Goal: Use online tool/utility: Utilize a website feature to perform a specific function

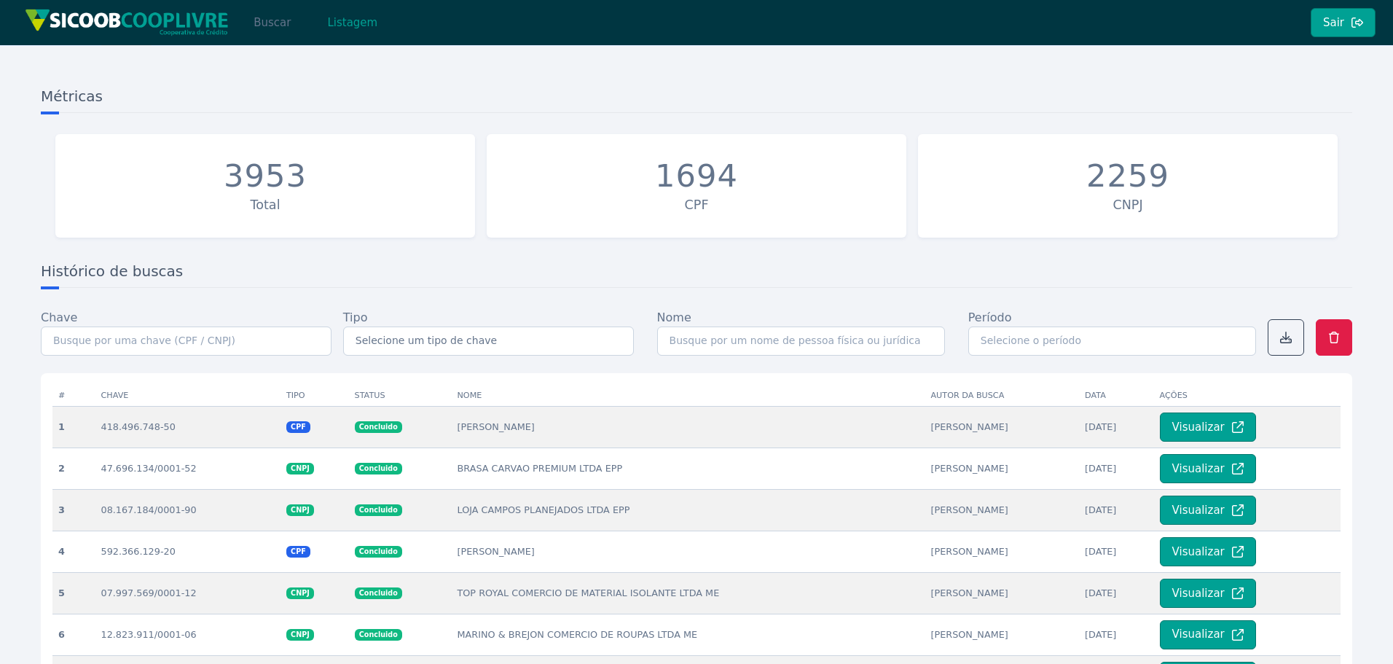
click at [275, 26] on button "Buscar" at bounding box center [272, 22] width 62 height 29
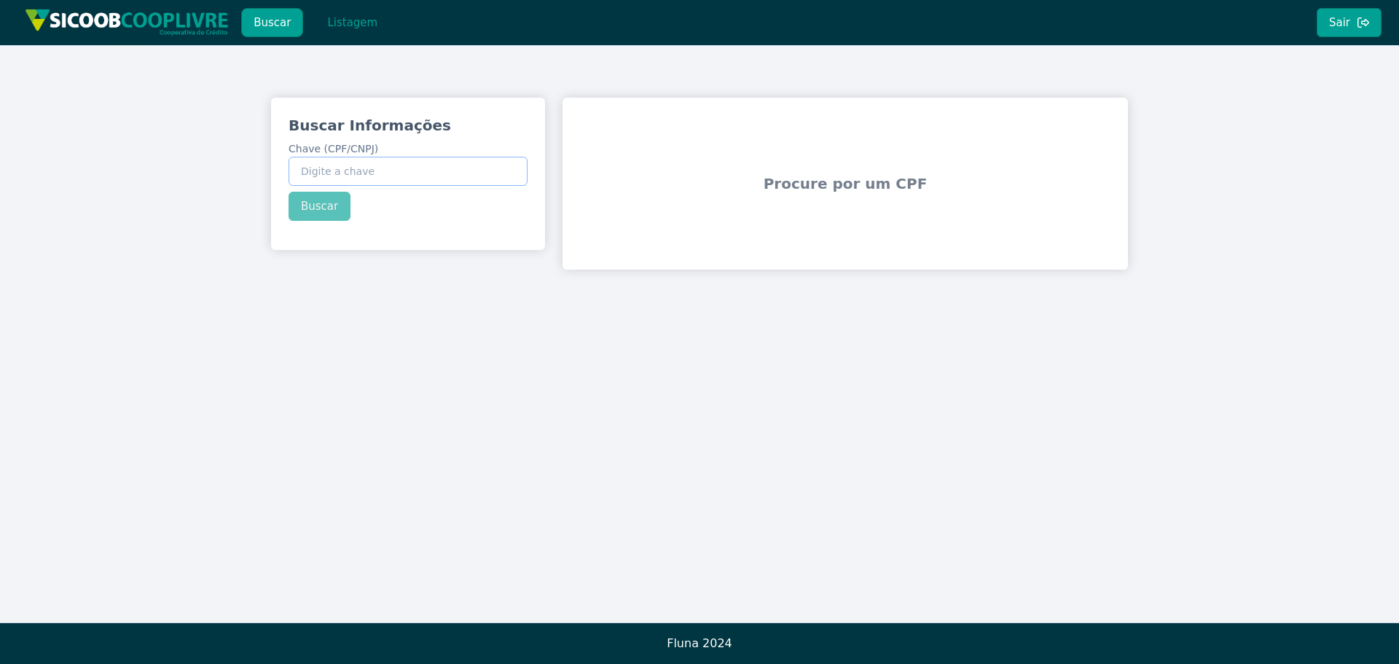
click at [461, 177] on input "Chave (CPF/CNPJ)" at bounding box center [408, 171] width 239 height 29
paste input "39.246.463/0001-73"
click at [331, 211] on div "Buscar Informações Chave (CPF/CNPJ) 39.246.463/0001-73 Buscar" at bounding box center [408, 168] width 274 height 141
click at [331, 211] on button "Buscar" at bounding box center [320, 206] width 62 height 29
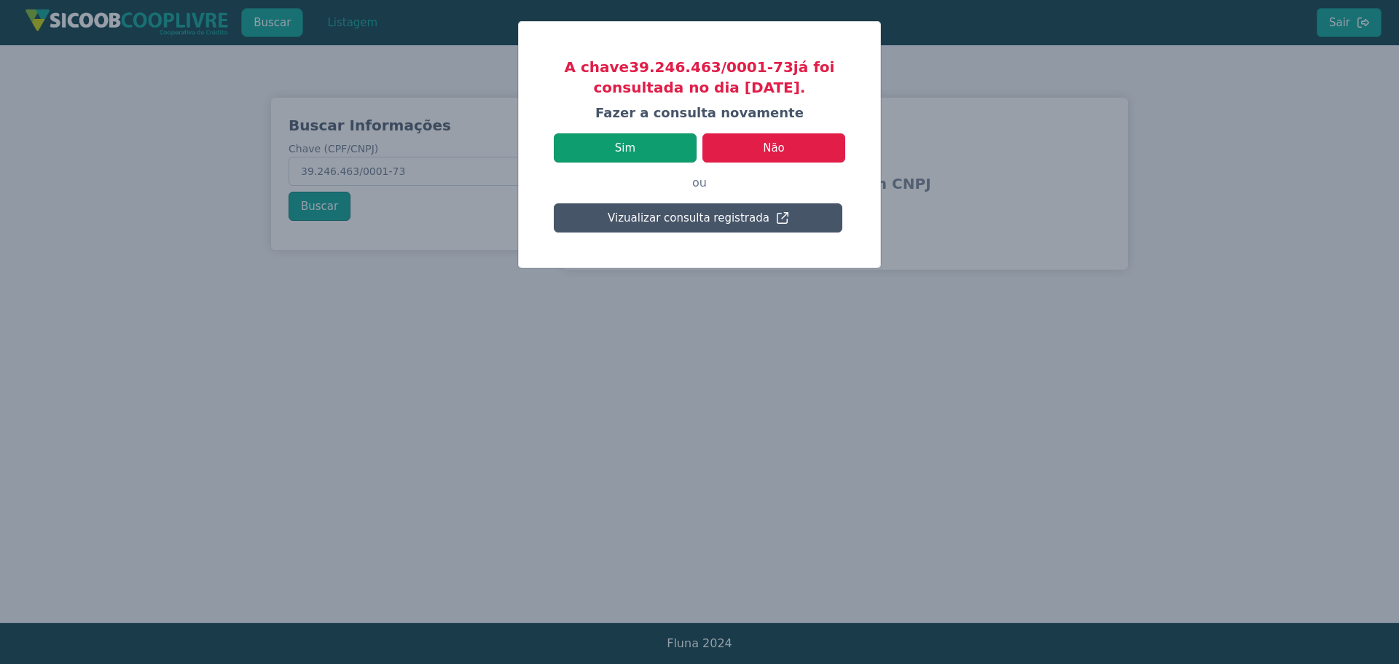
click at [653, 149] on button "Sim" at bounding box center [625, 147] width 143 height 29
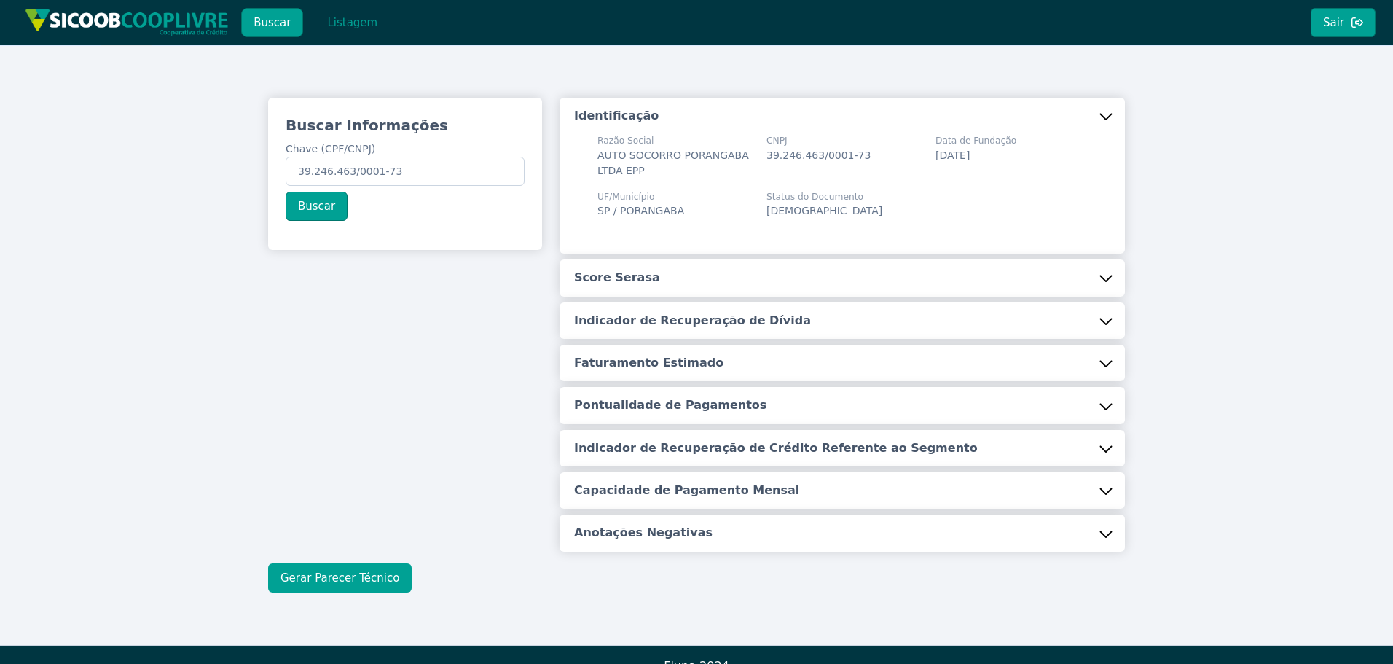
click at [367, 574] on button "Gerar Parecer Técnico" at bounding box center [340, 577] width 144 height 29
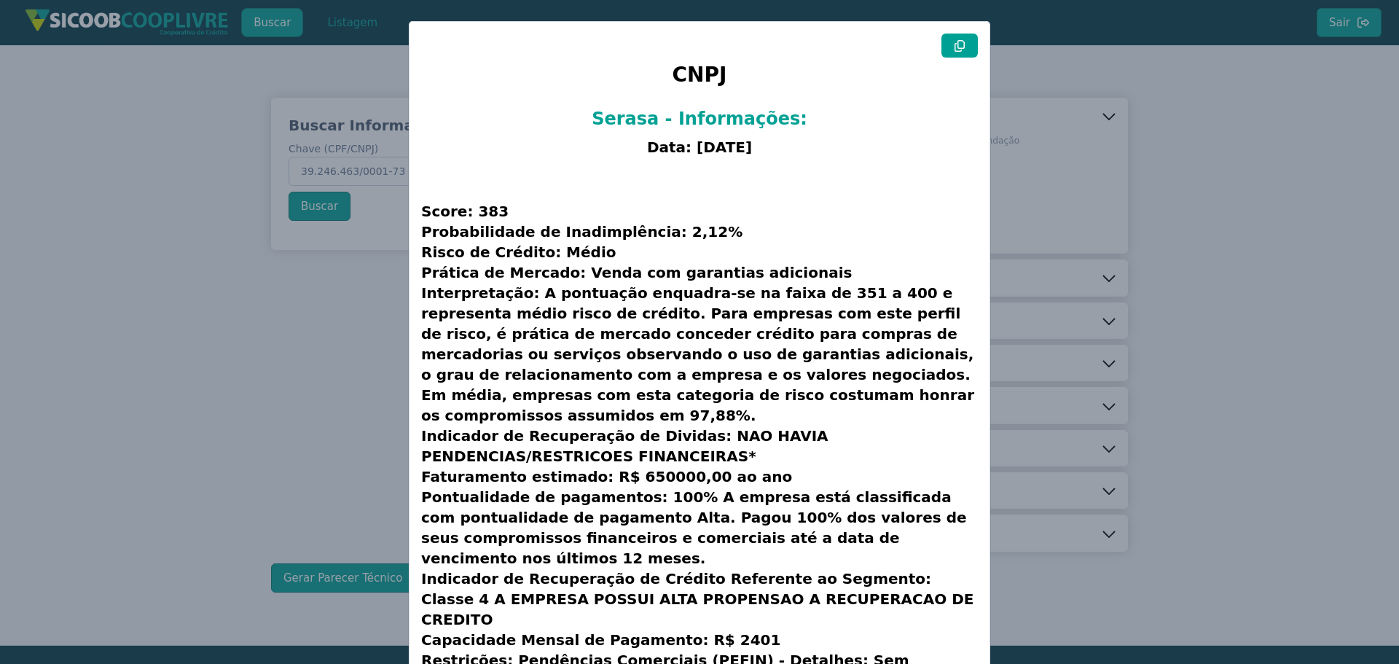
click at [954, 44] on icon at bounding box center [960, 46] width 12 height 12
click at [1149, 186] on modal-container "CNPJ Serasa - Informações: Data: [DATE] Score: 383 Probabilidade de Inadimplênc…" at bounding box center [699, 332] width 1399 height 664
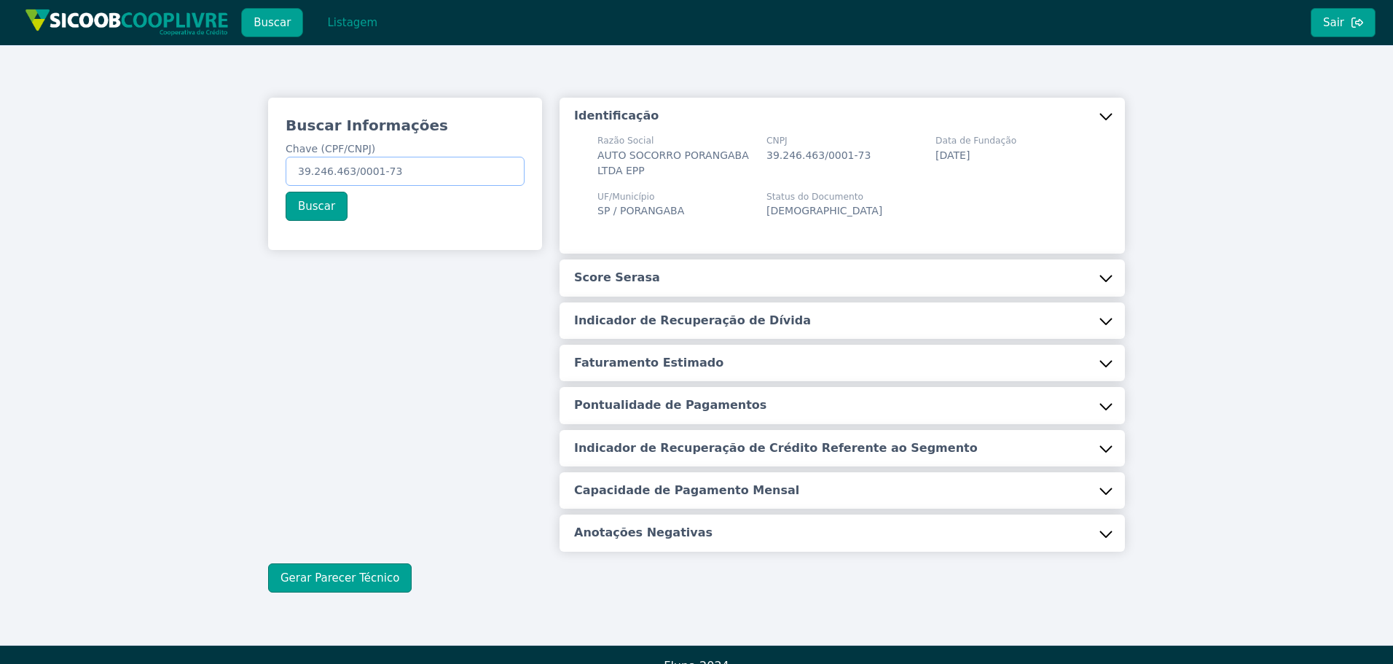
click at [391, 177] on input "39.246.463/0001-73" at bounding box center [405, 171] width 239 height 29
click at [391, 176] on input "39.246.463/0001-73" at bounding box center [405, 171] width 239 height 29
paste input "56.173.529/0001-61"
type input "56.173.529/0001-61"
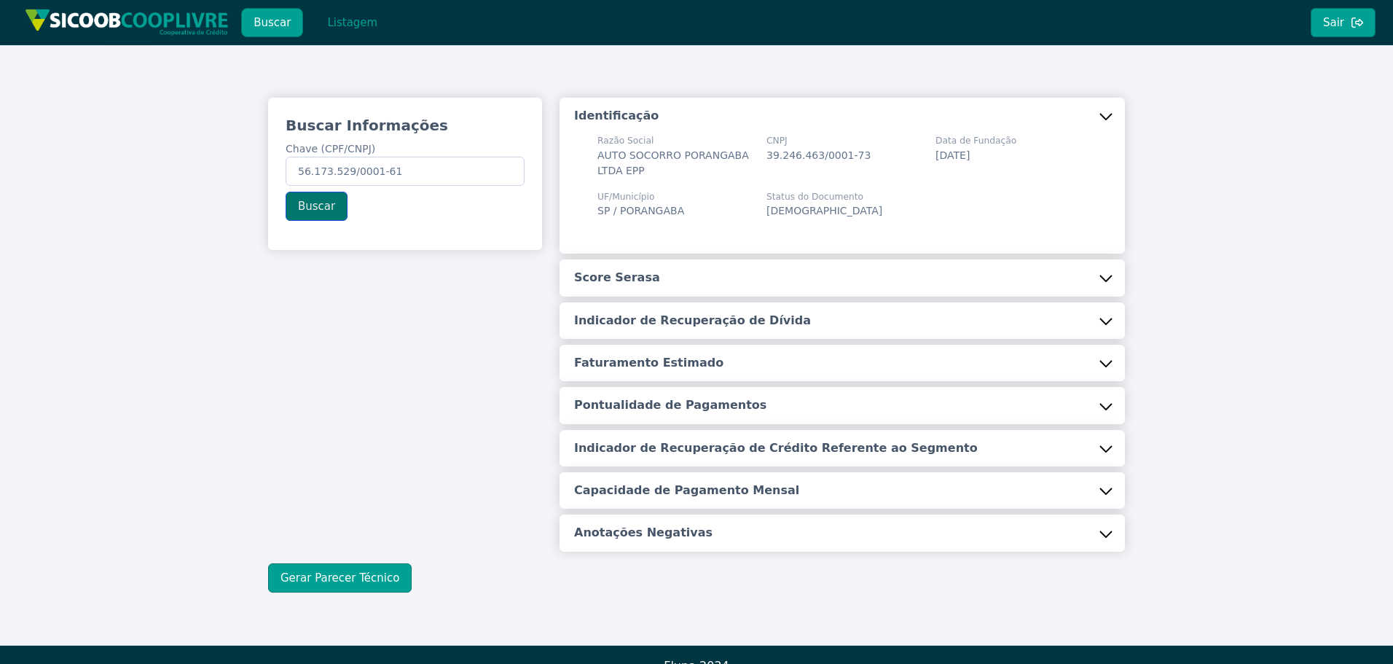
click at [311, 211] on button "Buscar" at bounding box center [317, 206] width 62 height 29
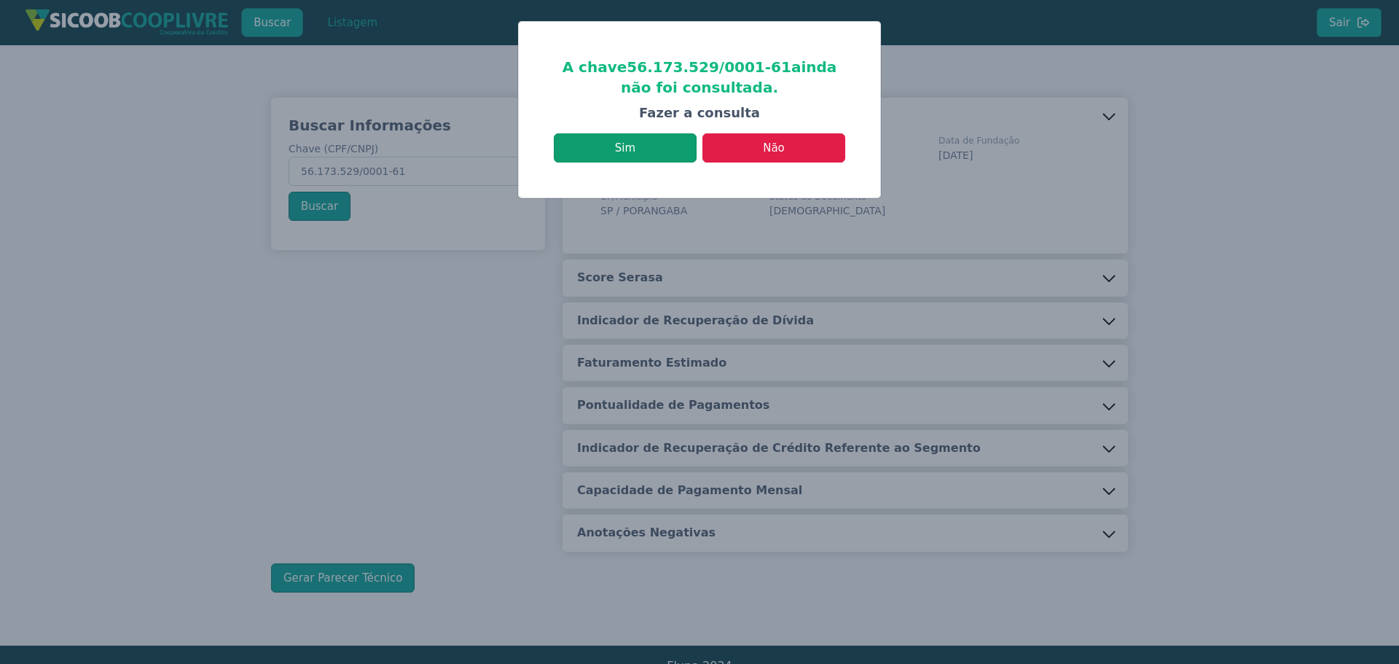
click at [614, 150] on button "Sim" at bounding box center [625, 147] width 143 height 29
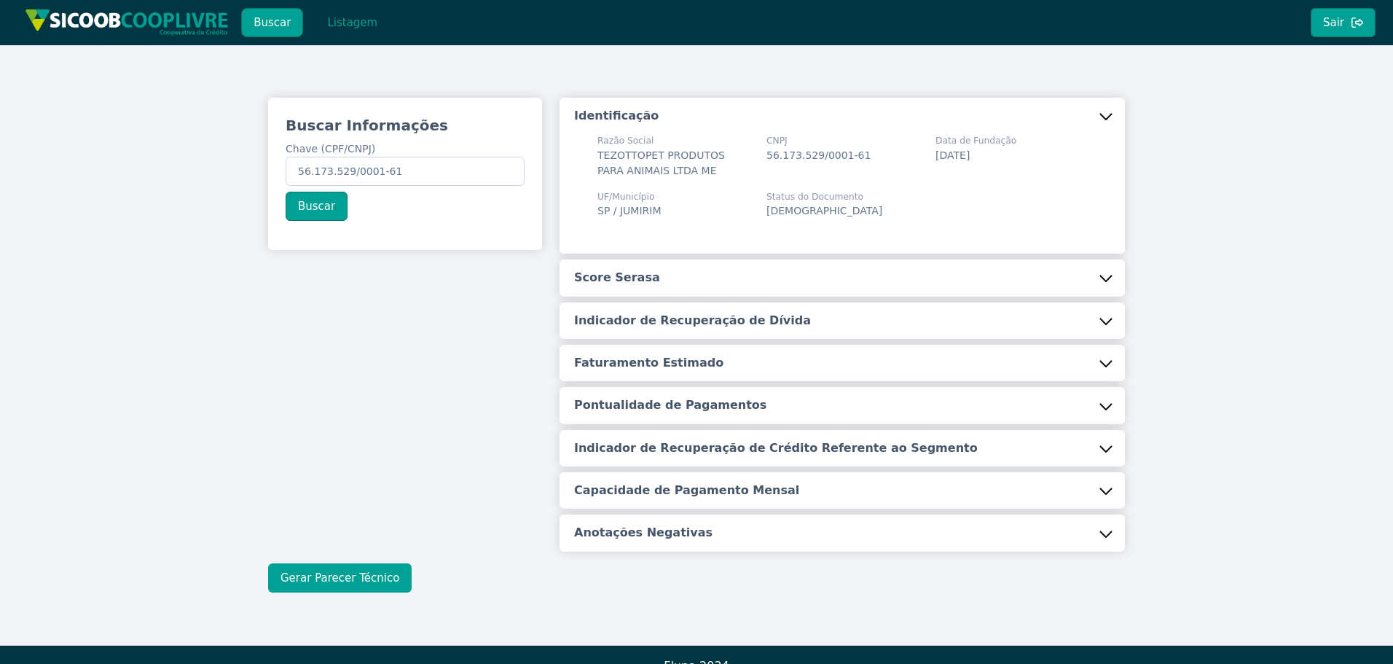
click at [350, 573] on button "Gerar Parecer Técnico" at bounding box center [340, 577] width 144 height 29
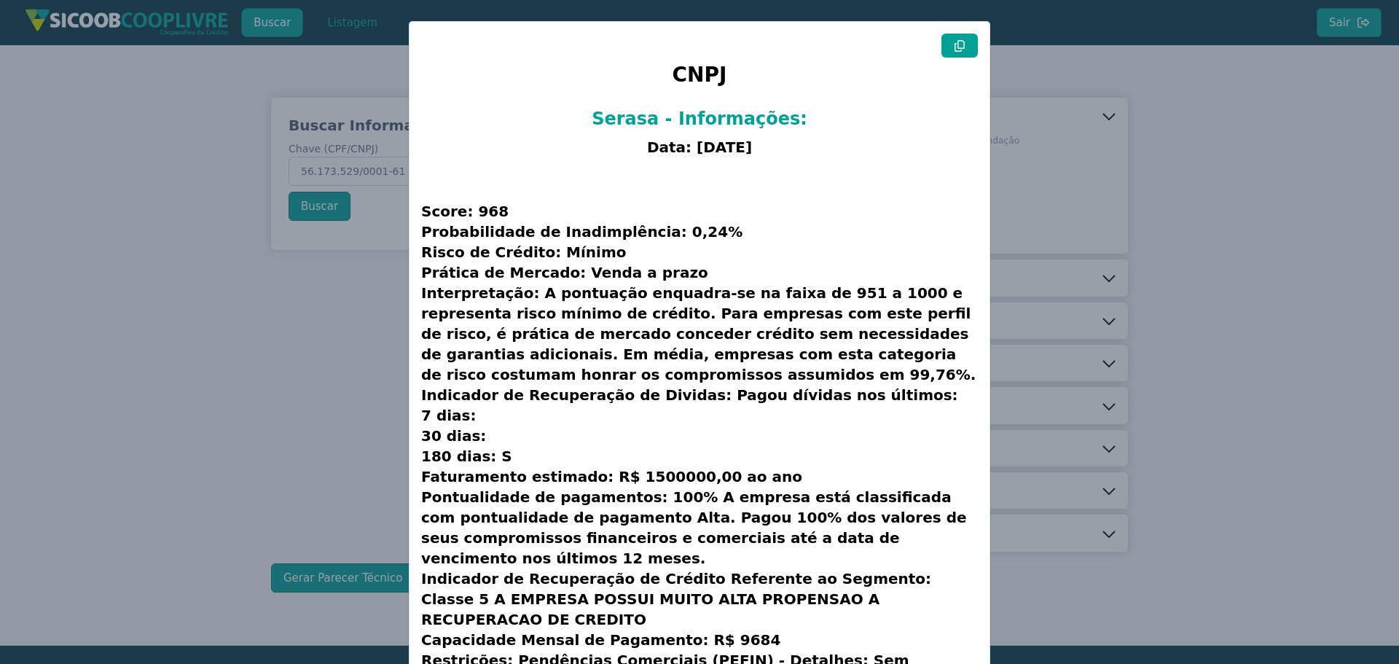
click at [963, 50] on button at bounding box center [960, 46] width 36 height 24
